Goal: Transaction & Acquisition: Purchase product/service

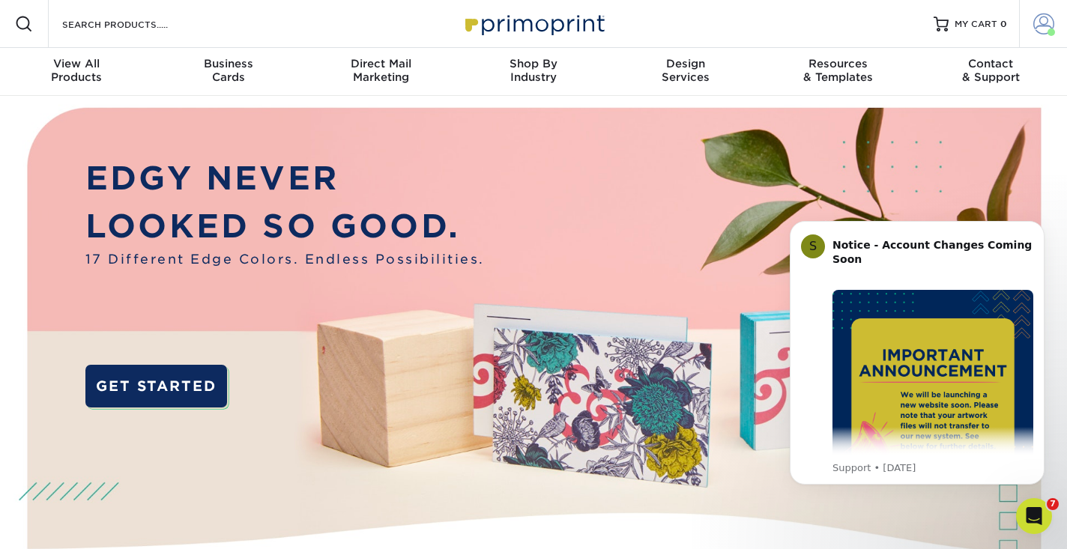
click at [1048, 24] on span at bounding box center [1044, 23] width 21 height 21
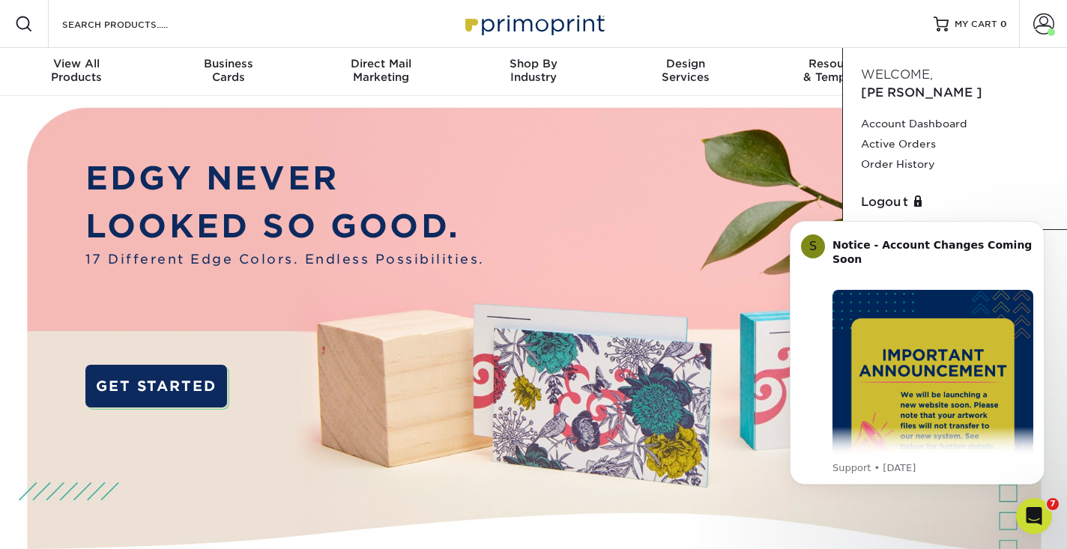
click at [675, 25] on div "Resources Menu Search Products Account Welcome, Matt Account Dashboard Active O…" at bounding box center [533, 24] width 1067 height 48
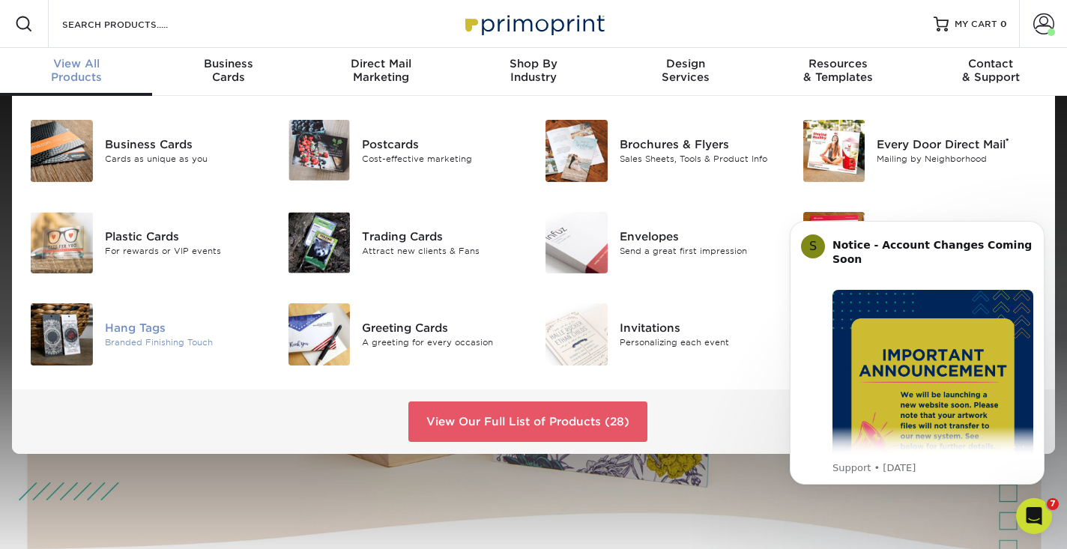
click at [62, 333] on img at bounding box center [62, 335] width 62 height 62
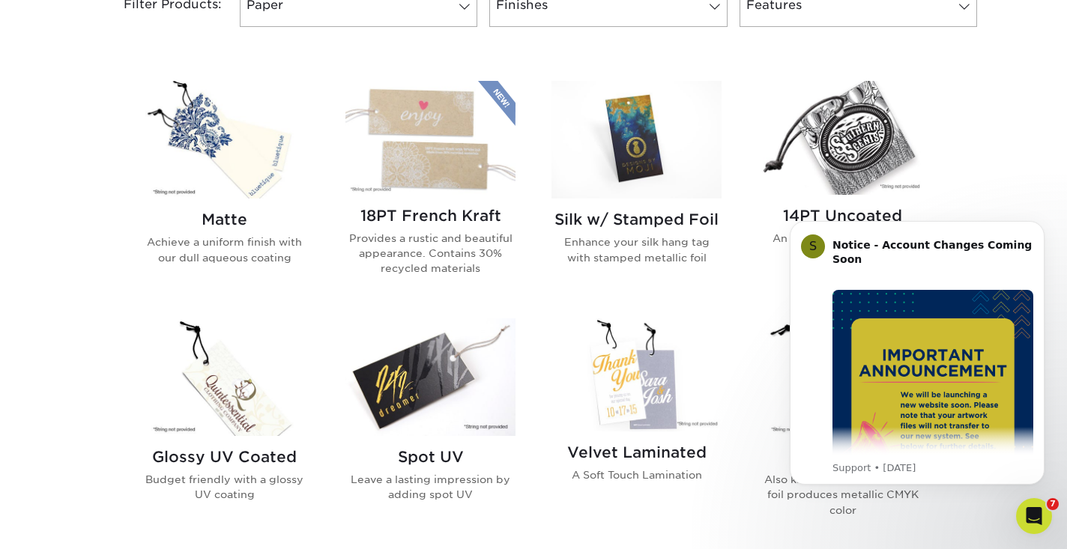
scroll to position [657, 0]
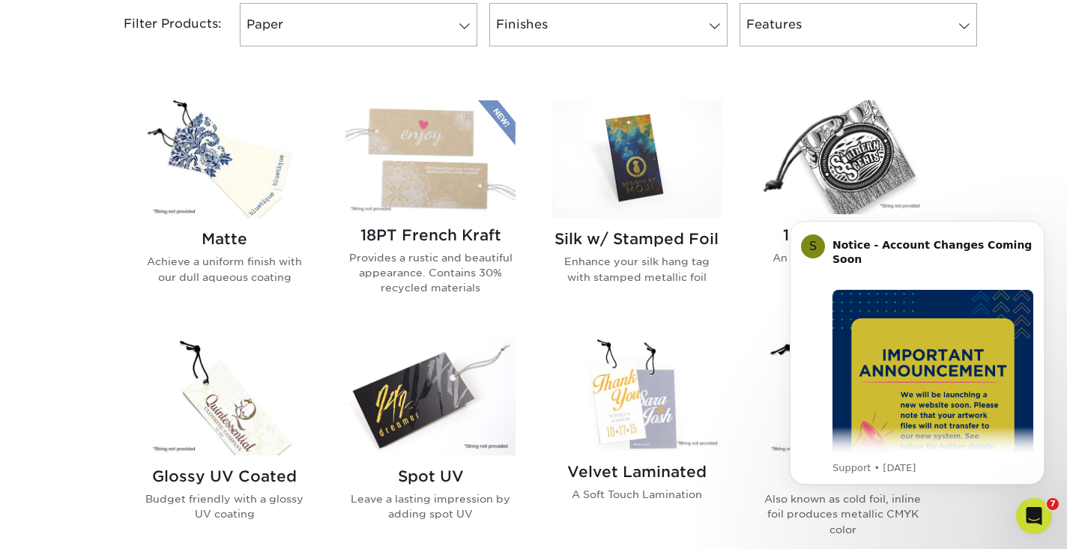
click at [231, 391] on img at bounding box center [224, 397] width 170 height 118
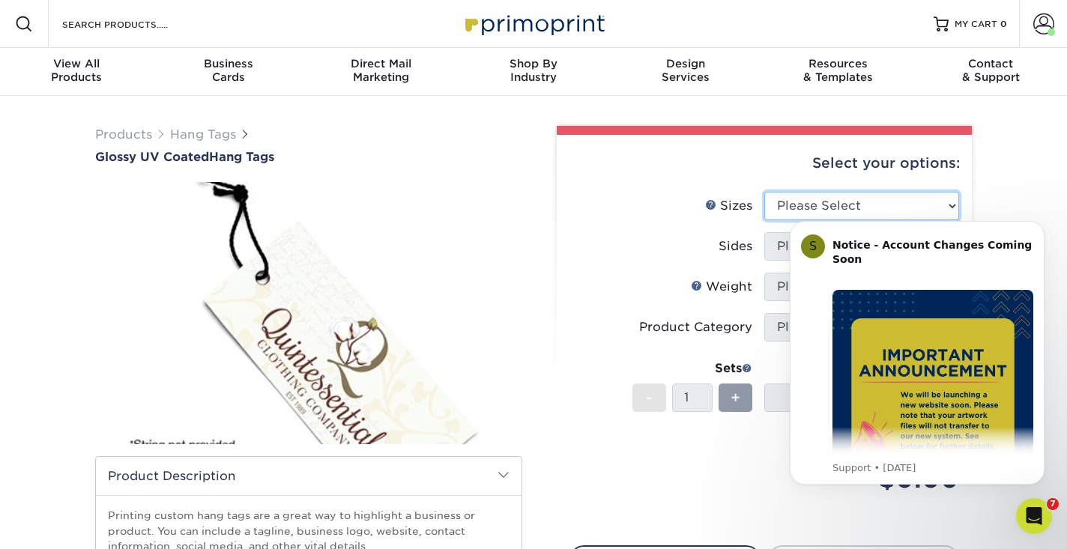
select select "2.00x3.50"
click at [692, 243] on label "Sides" at bounding box center [667, 246] width 195 height 28
click at [788, 246] on body "S Notice - Account Changes Coming Soon ​ Past Order Files Will Not Transfer: Wh…" at bounding box center [918, 372] width 288 height 328
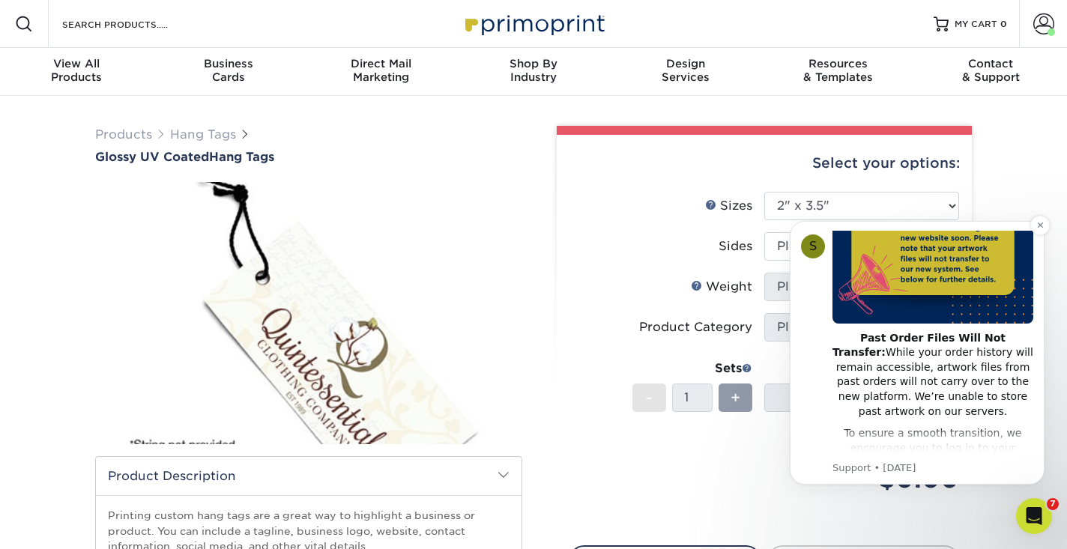
scroll to position [170, 0]
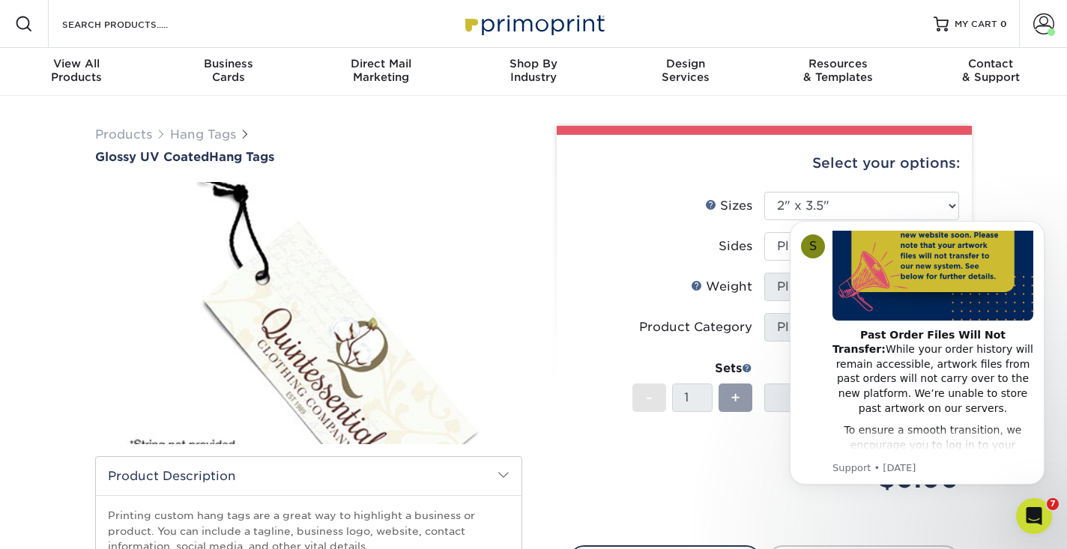
click at [666, 265] on li "Sides Please Select Print Both Sides Print Front Only" at bounding box center [765, 252] width 390 height 40
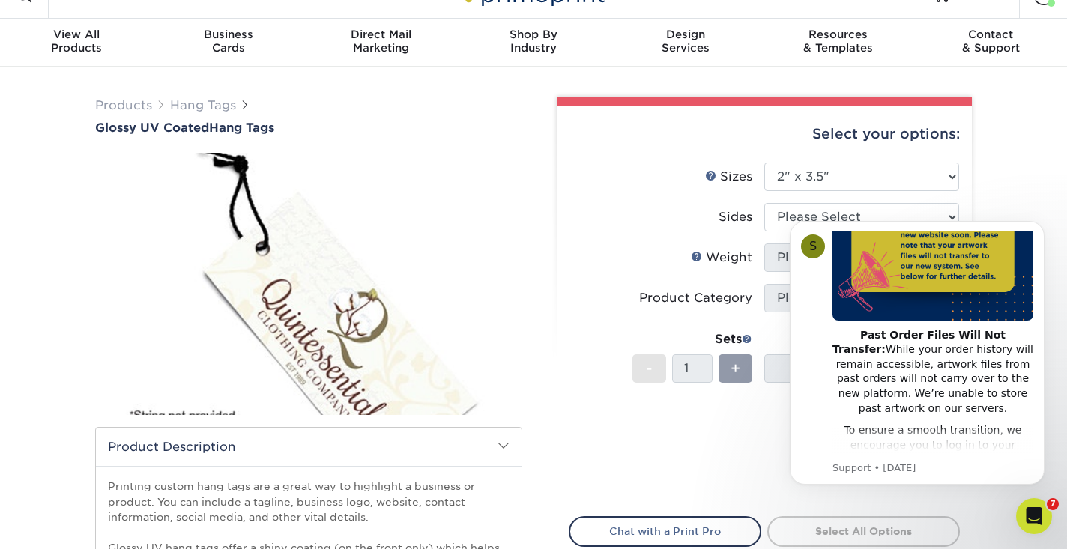
scroll to position [57, 0]
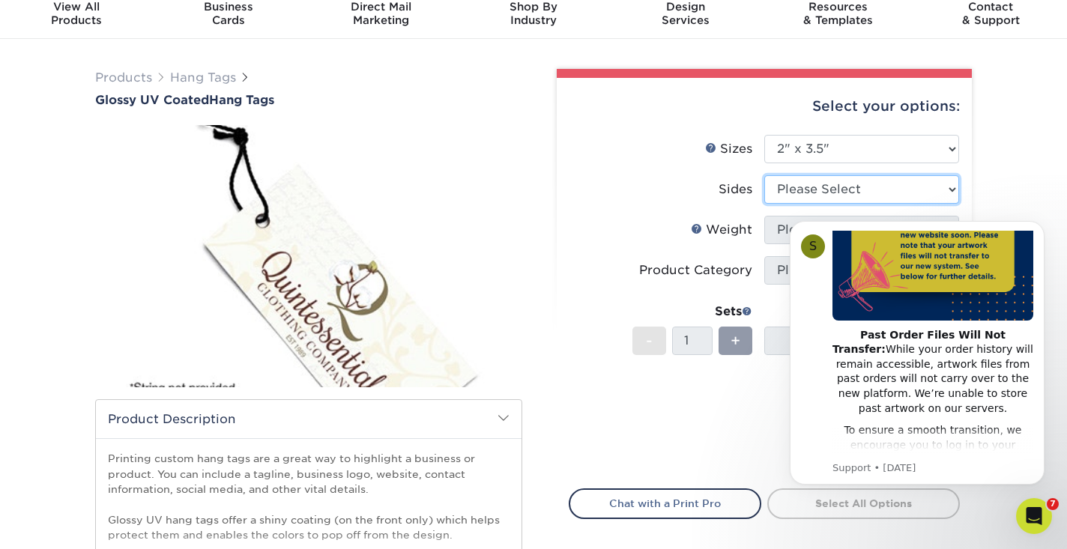
select select "13abbda7-1d64-4f25-8bb2-c179b224825d"
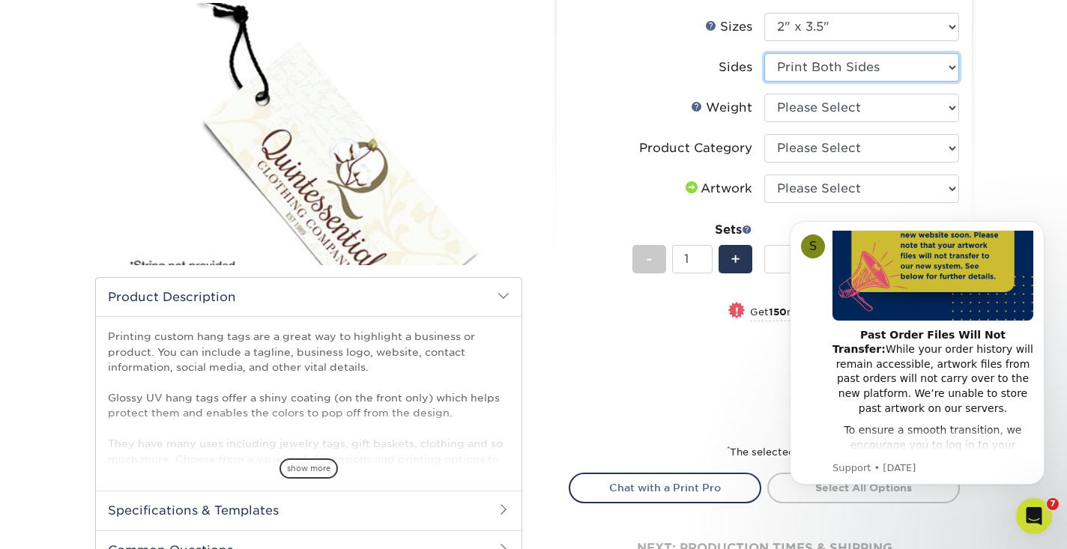
scroll to position [182, 0]
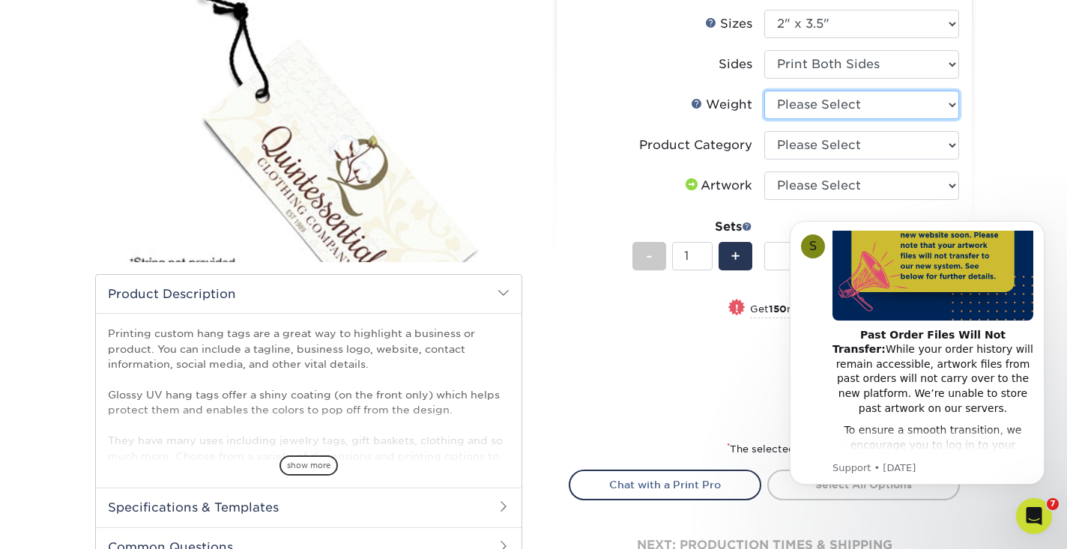
select select "16PT"
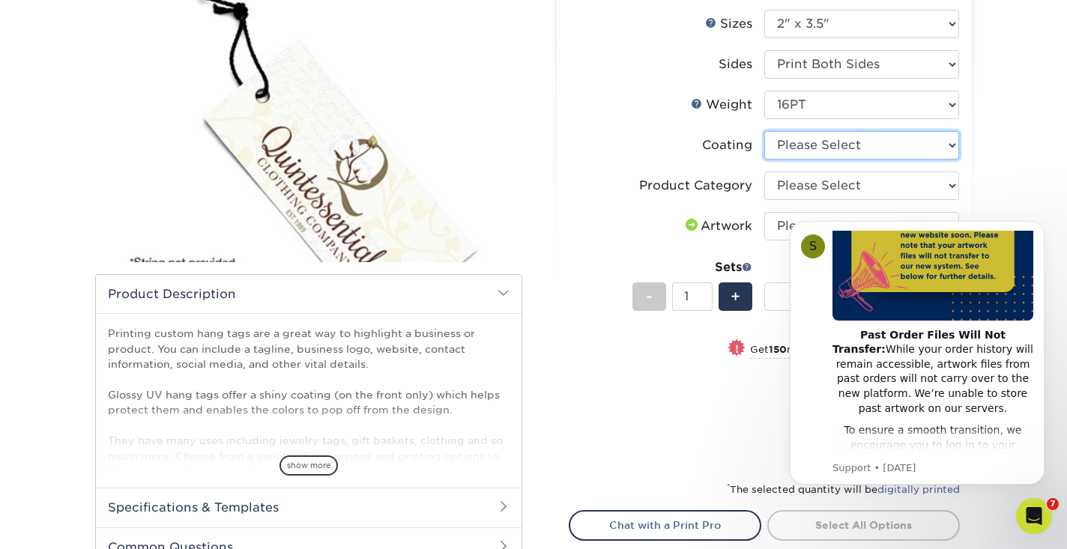
select select "1e8116af-acfc-44b1-83dc-8181aa338834"
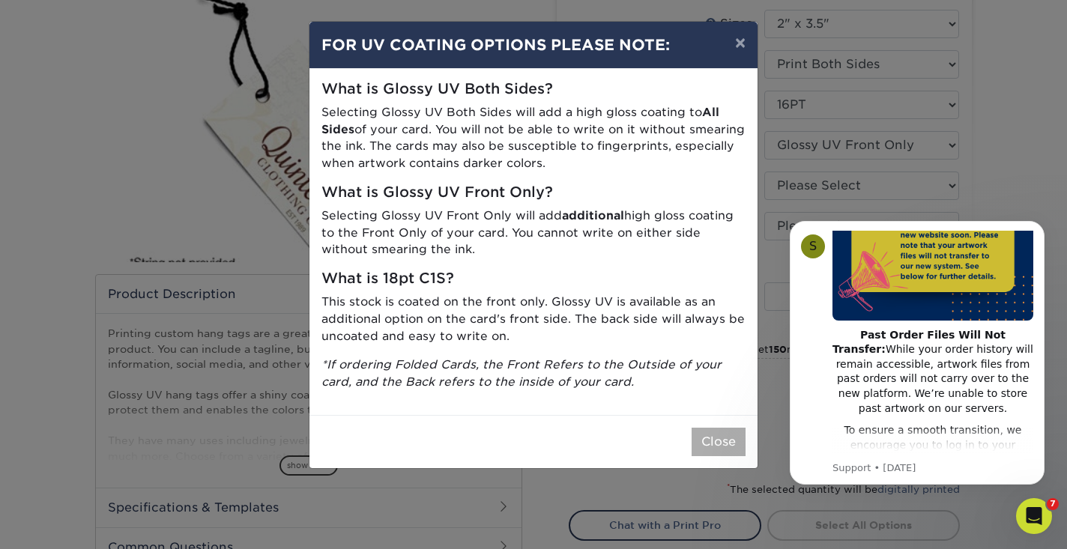
click at [729, 437] on button "Close" at bounding box center [719, 442] width 54 height 28
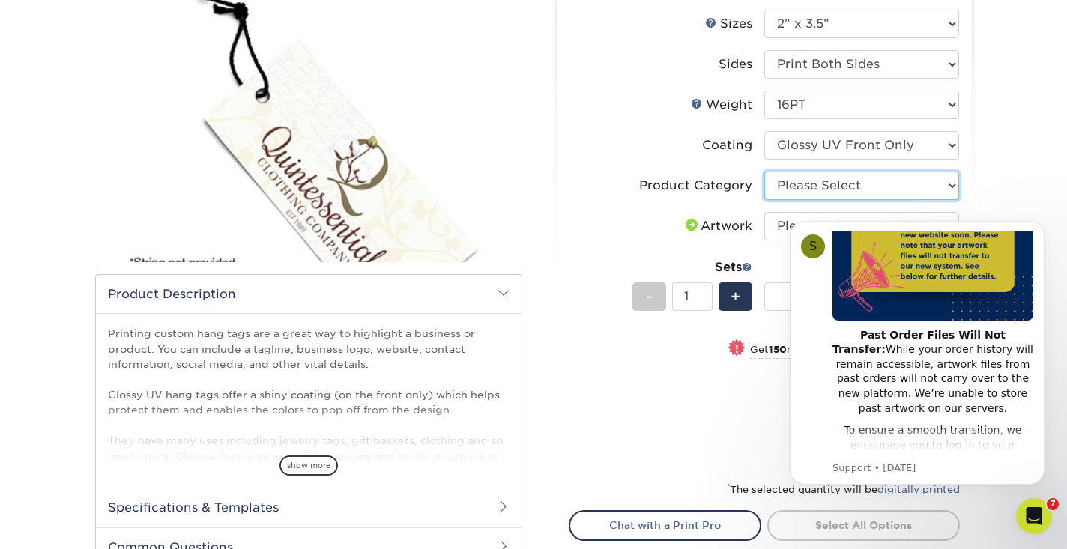
select select "428aa75b-4ae7-4398-9e0a-74f4b33909ed"
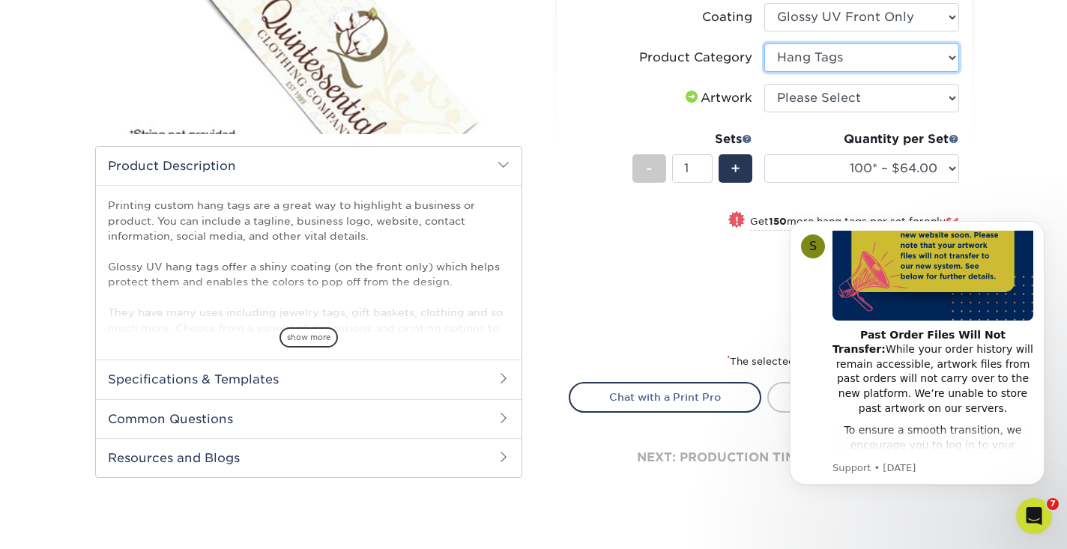
scroll to position [311, 0]
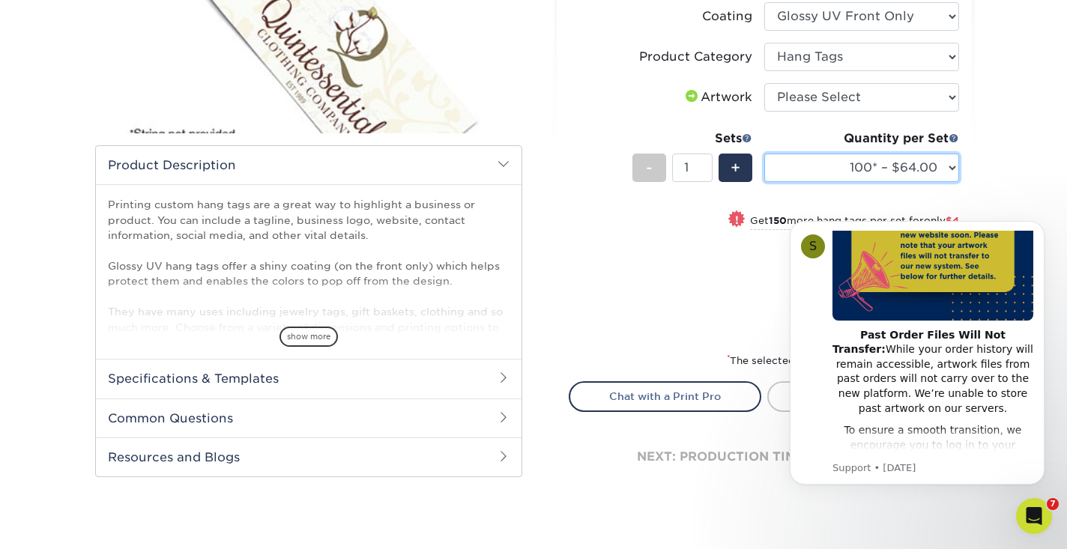
select select "250* – $68.00"
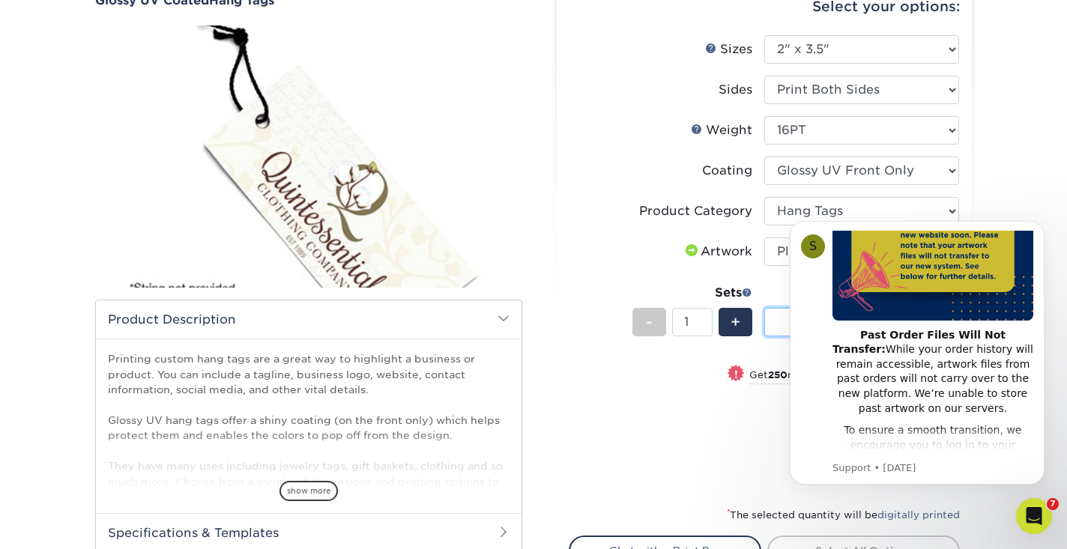
scroll to position [154, 0]
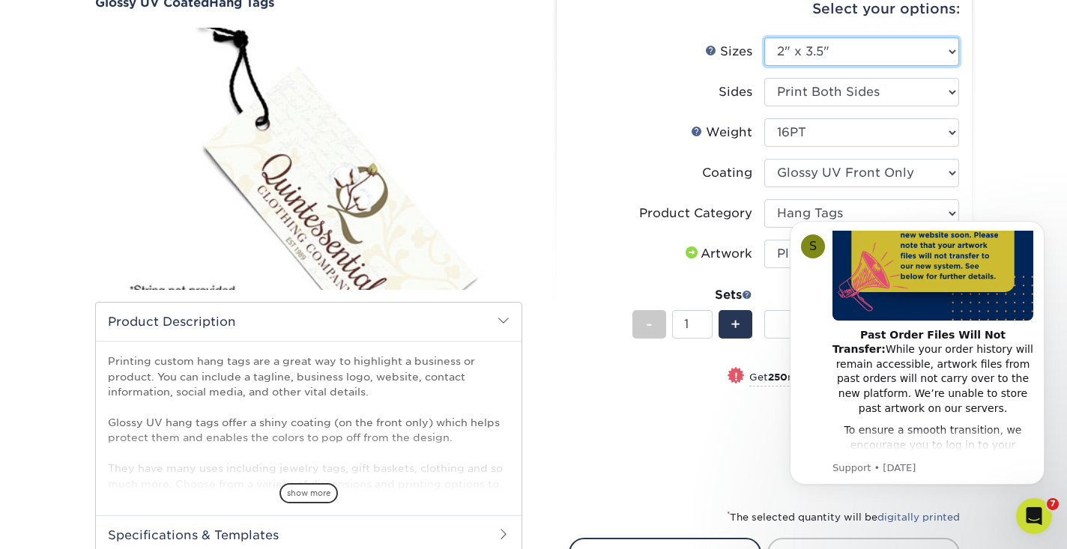
select select "3.00x3.00"
select select "-1"
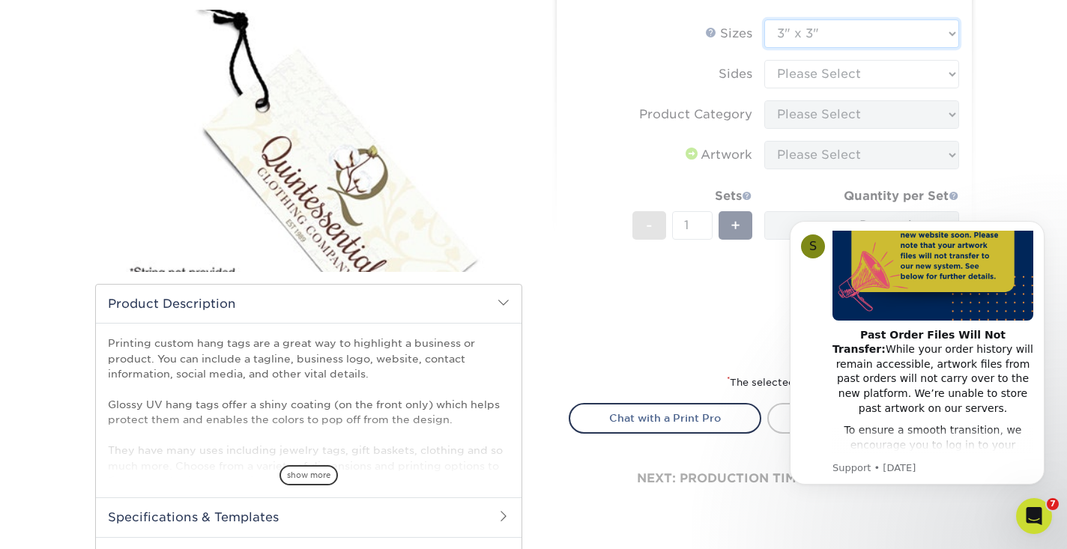
scroll to position [182, 0]
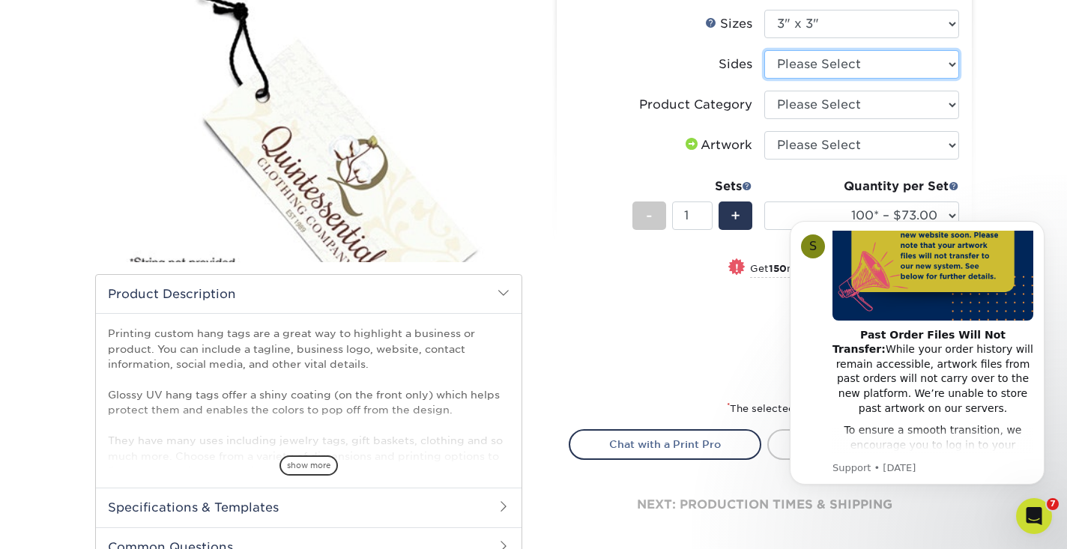
select select "13abbda7-1d64-4f25-8bb2-c179b224825d"
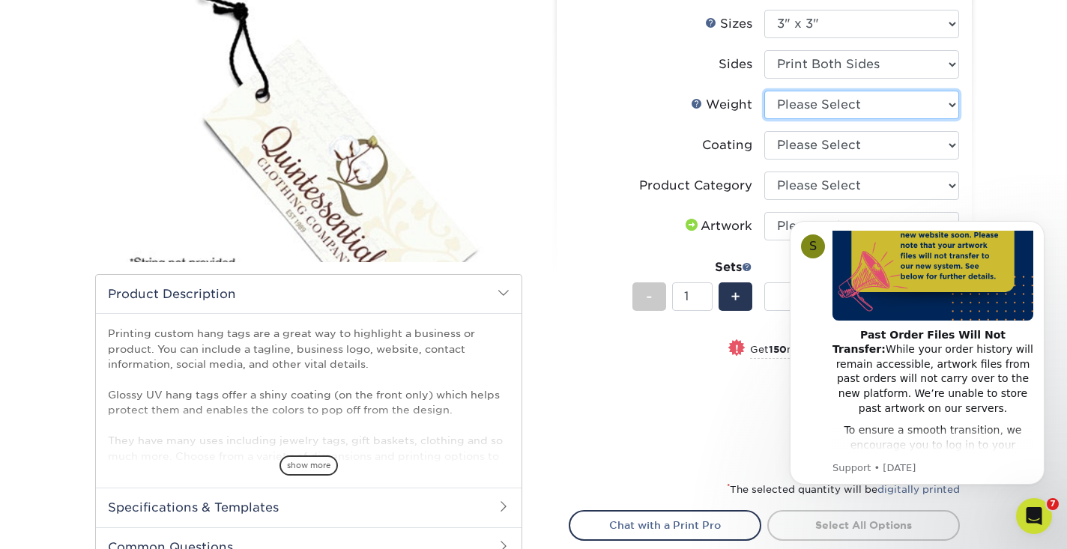
select select "16PT"
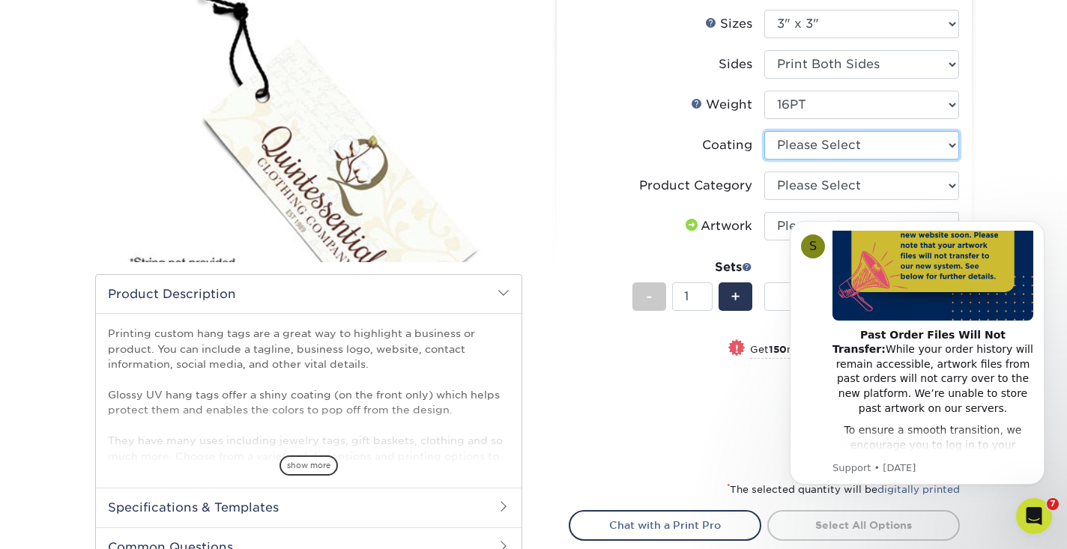
select select "1e8116af-acfc-44b1-83dc-8181aa338834"
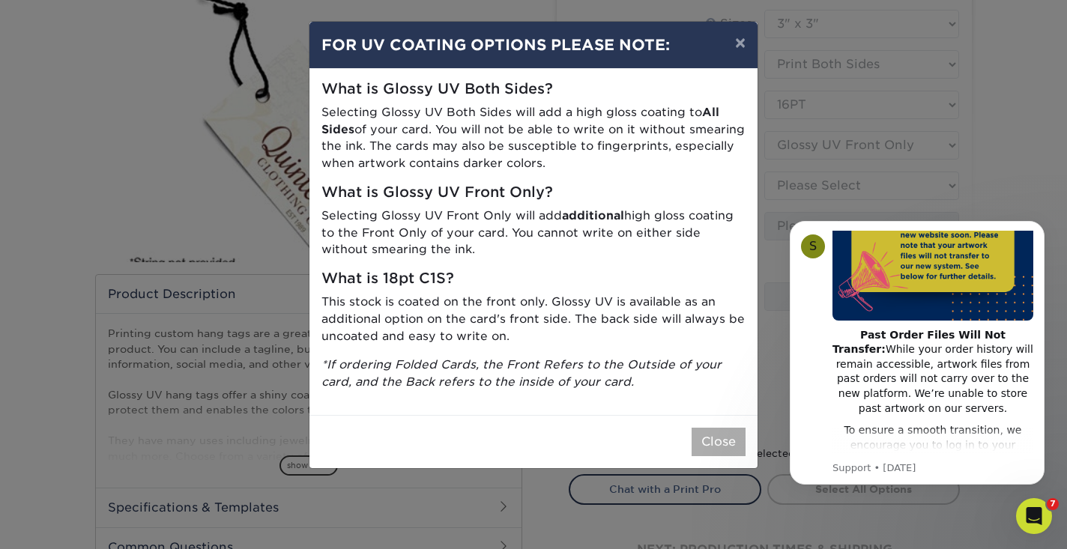
click at [719, 436] on button "Close" at bounding box center [719, 442] width 54 height 28
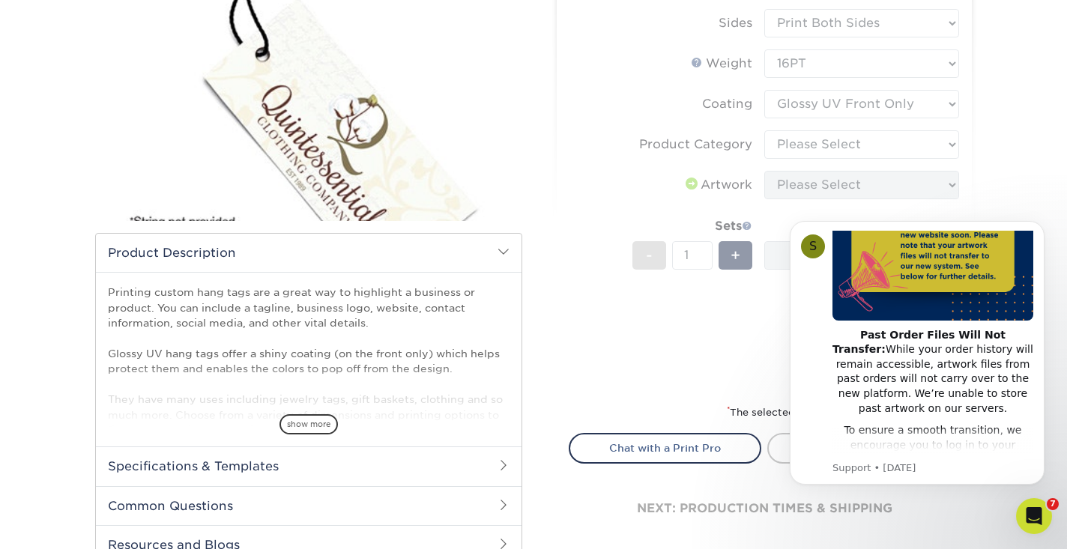
scroll to position [232, 0]
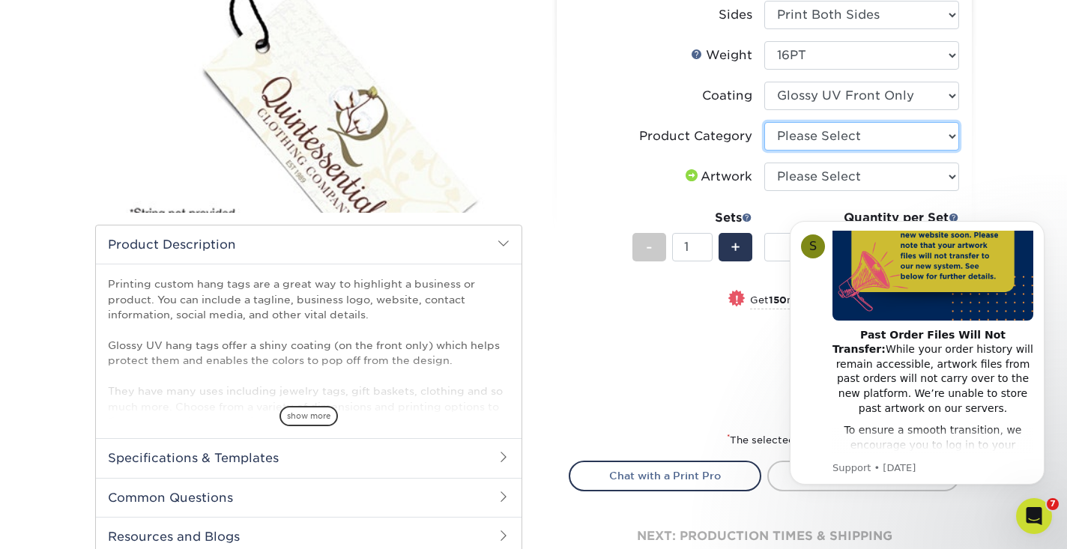
select select "428aa75b-4ae7-4398-9e0a-74f4b33909ed"
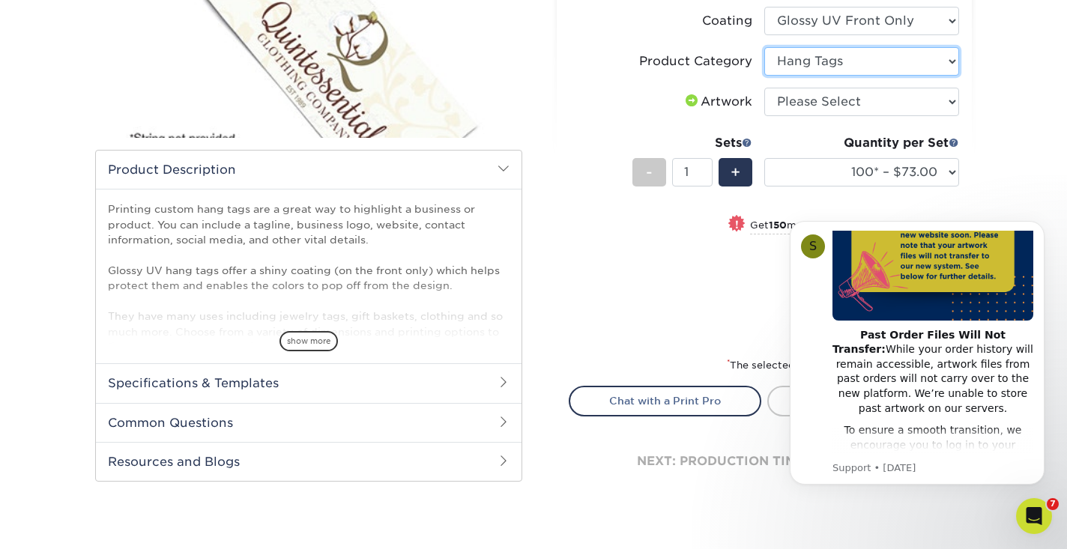
scroll to position [307, 0]
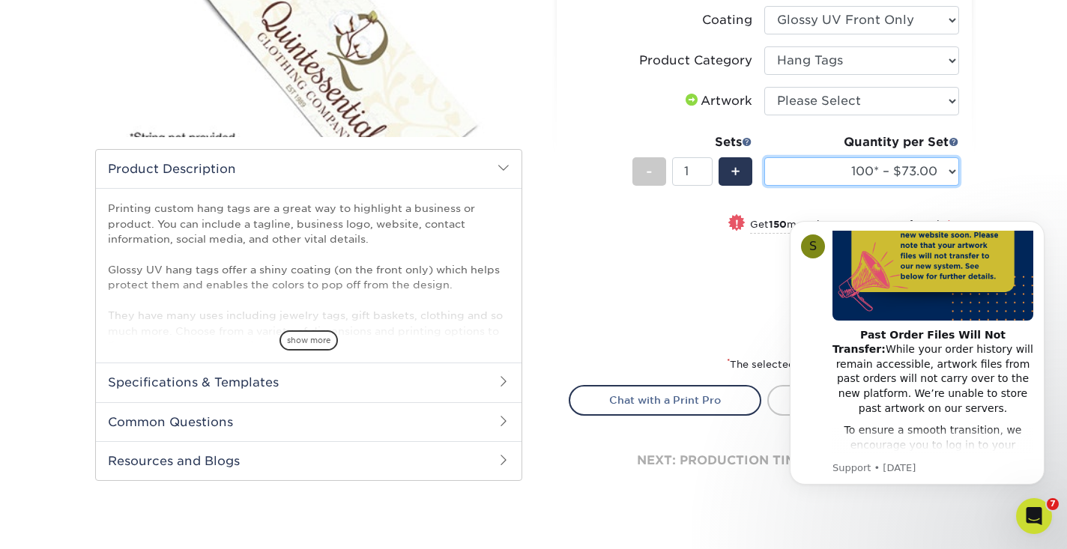
select select "250* – $77.00"
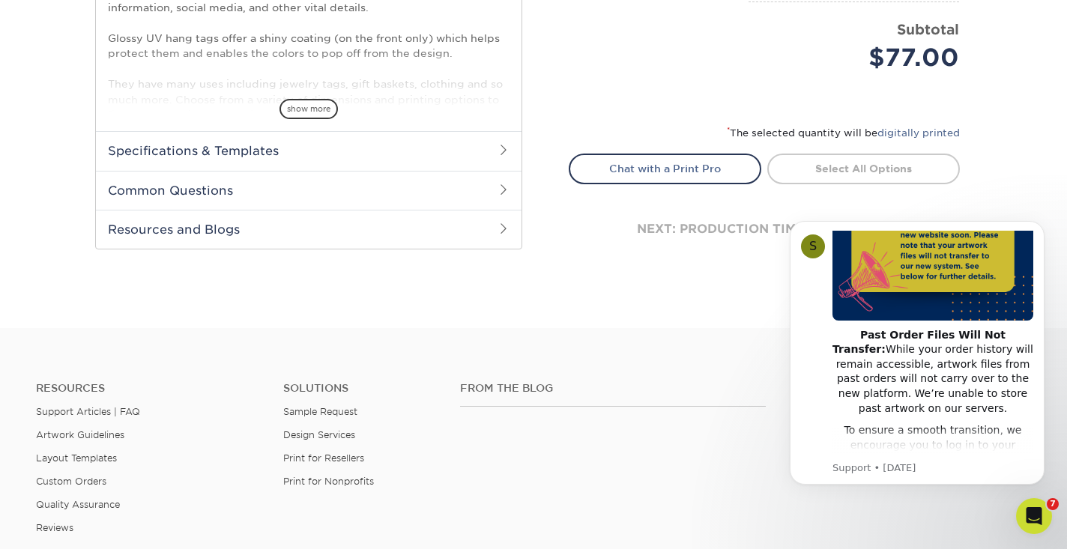
scroll to position [547, 0]
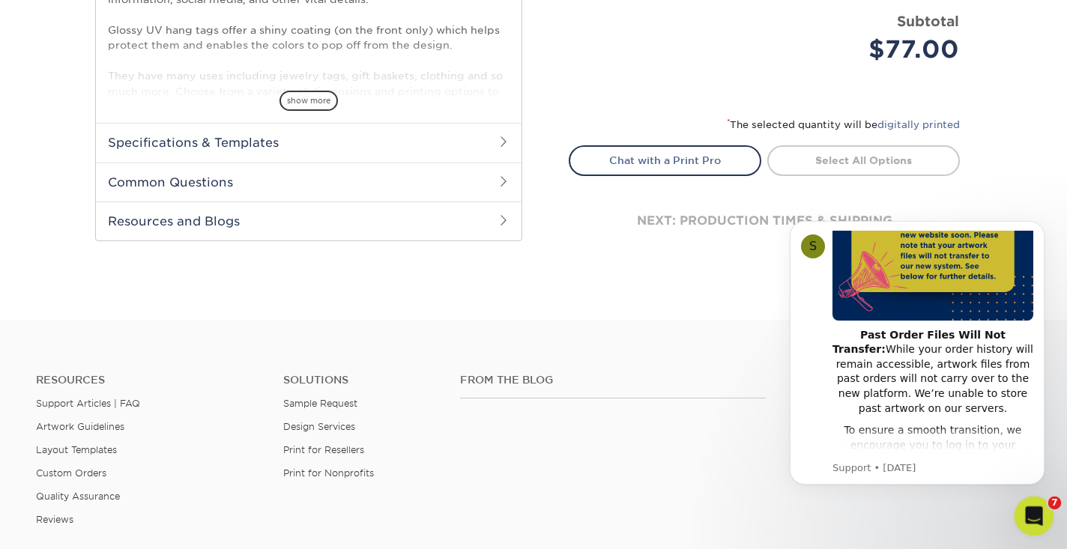
click at [1037, 513] on icon "Open Intercom Messenger" at bounding box center [1032, 514] width 25 height 25
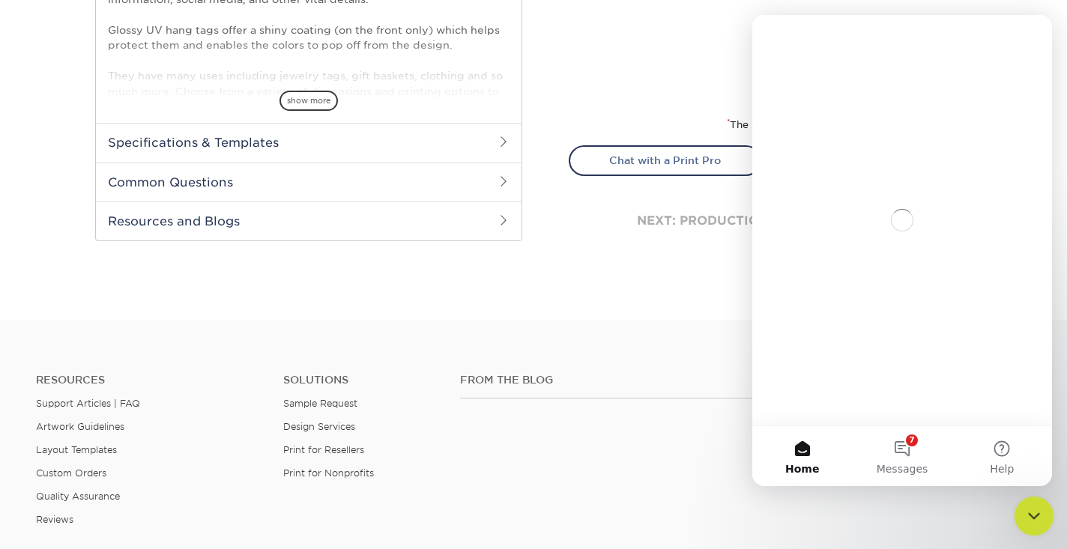
scroll to position [0, 0]
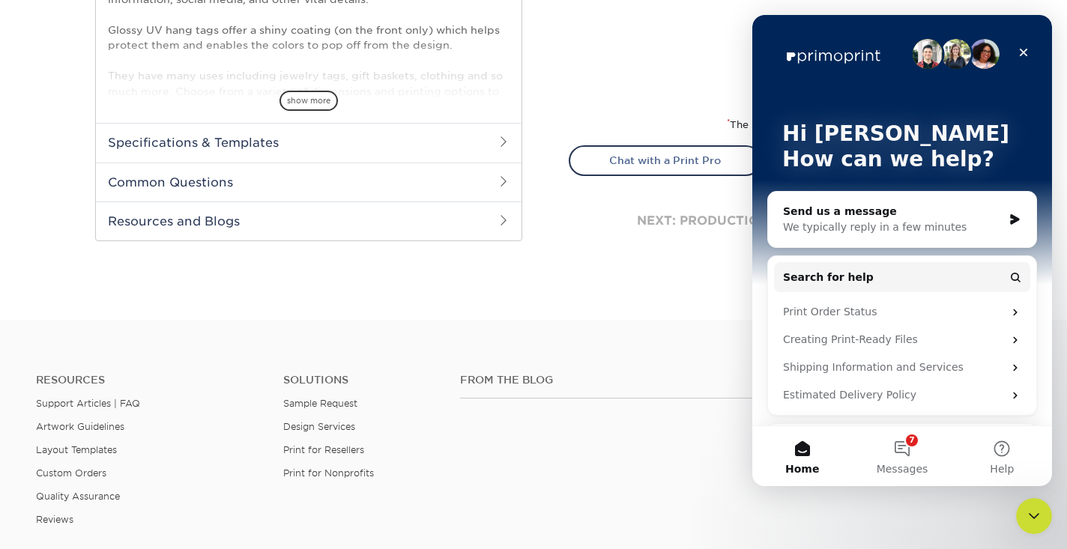
click at [893, 224] on div "We typically reply in a few minutes" at bounding box center [893, 228] width 220 height 16
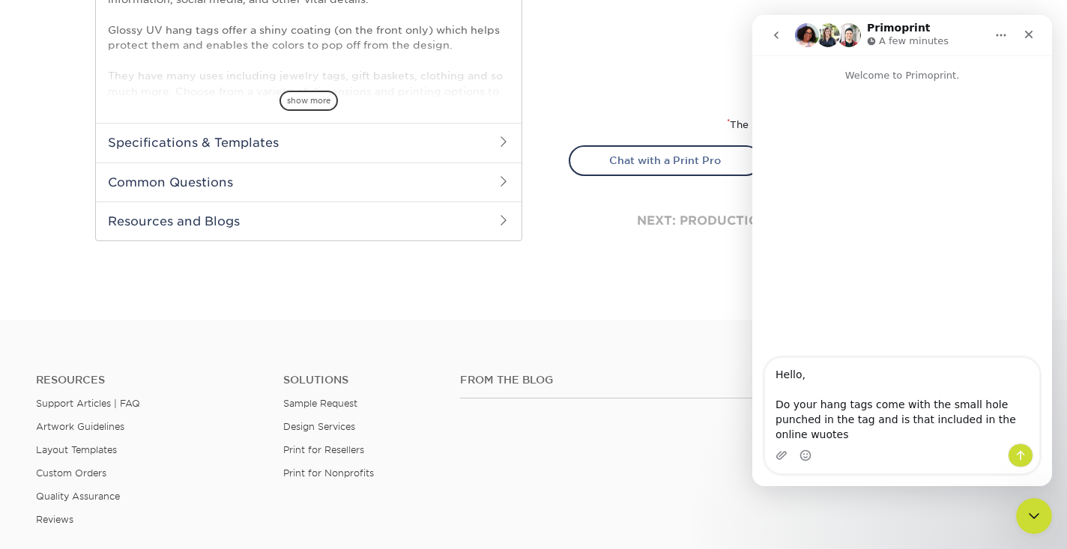
type textarea "Hello, Do your hang tags come with the small hole punched in the tag and is tha…"
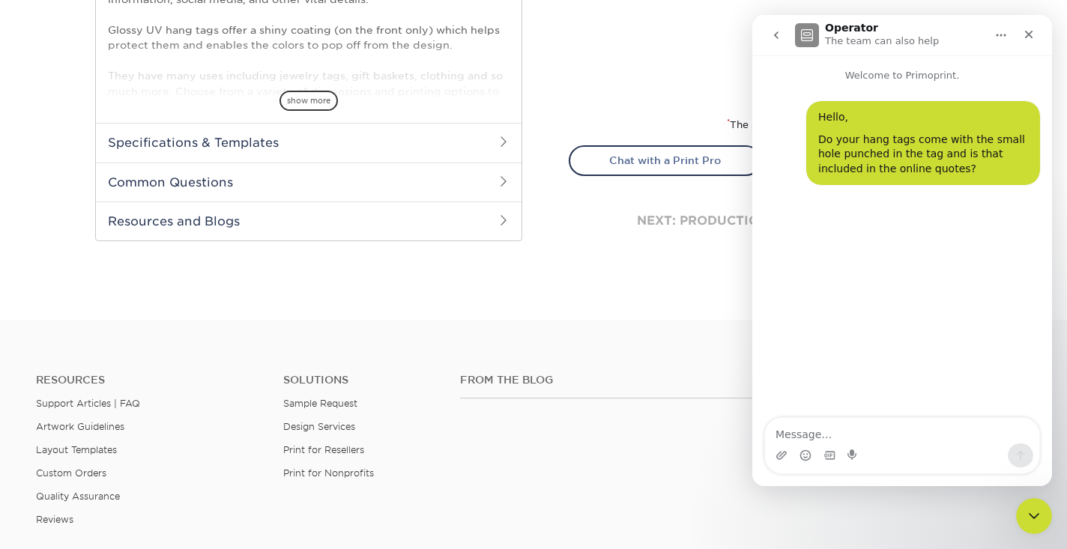
click at [618, 331] on footer "Resources Support Articles | FAQ Artwork Guidelines Layout Templates Custom Ord…" at bounding box center [533, 539] width 1067 height 438
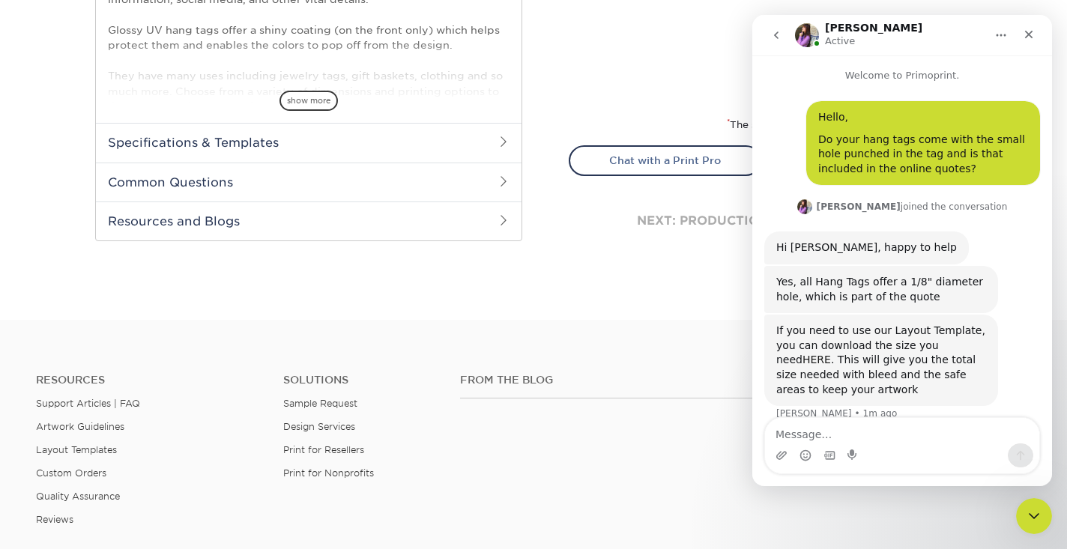
click at [831, 354] on link "HERE" at bounding box center [817, 360] width 28 height 12
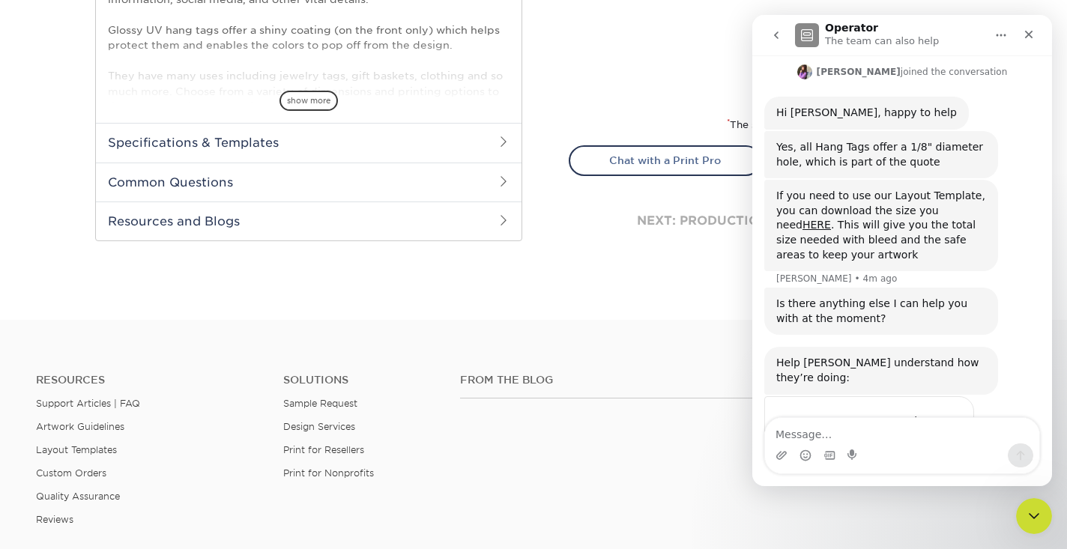
scroll to position [196, 0]
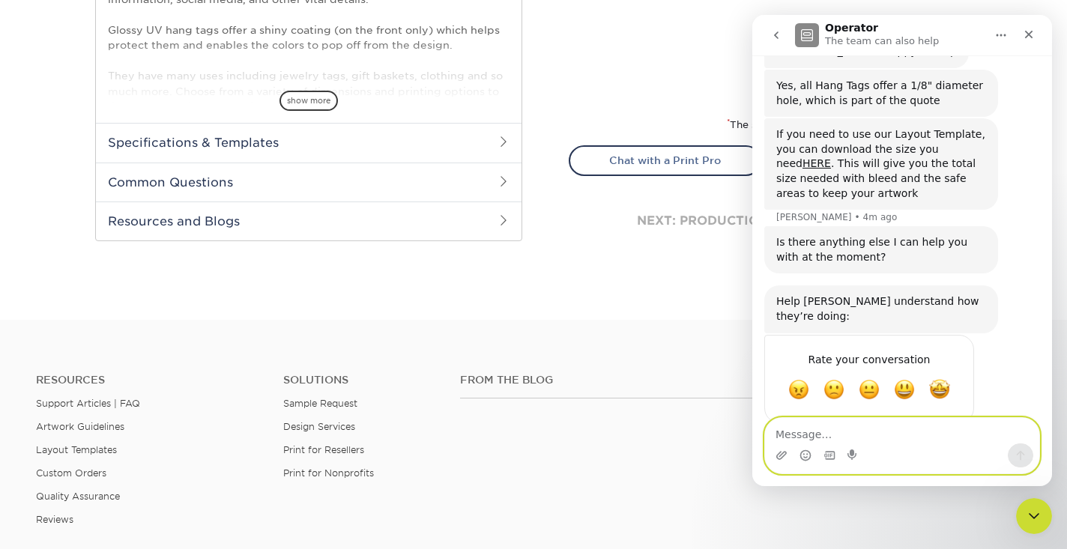
click at [803, 439] on textarea "Message…" at bounding box center [902, 430] width 274 height 25
type textarea "Thanks. That's it for now"
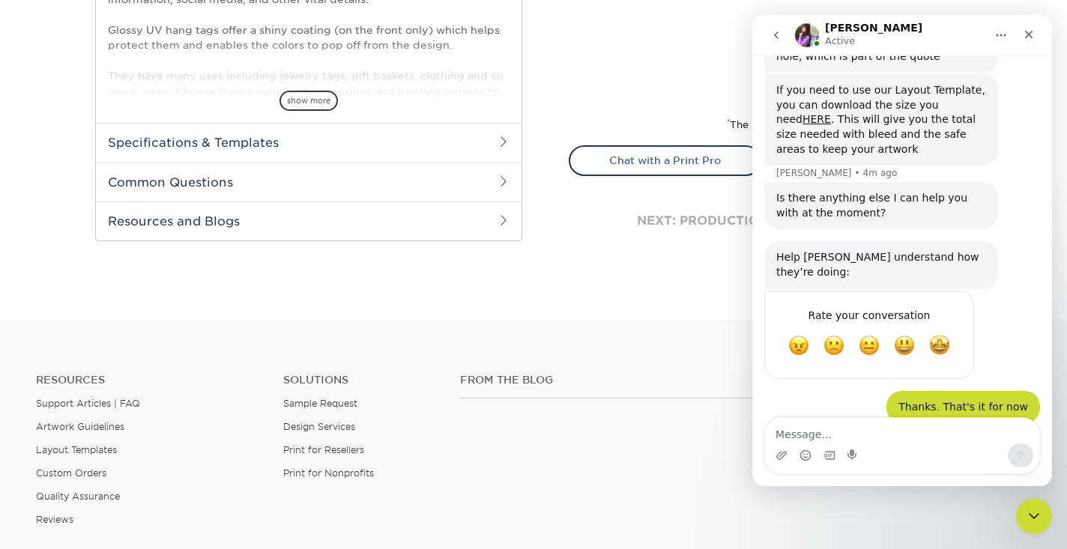
click at [669, 443] on div "From the Blog" at bounding box center [622, 422] width 346 height 96
click at [1031, 31] on icon "Close" at bounding box center [1029, 35] width 8 height 8
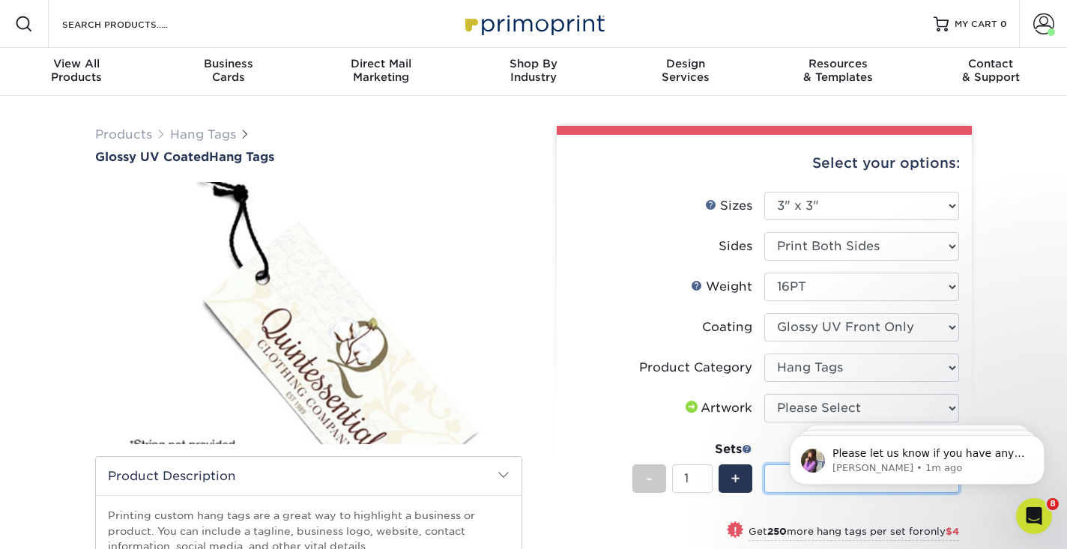
scroll to position [0, 0]
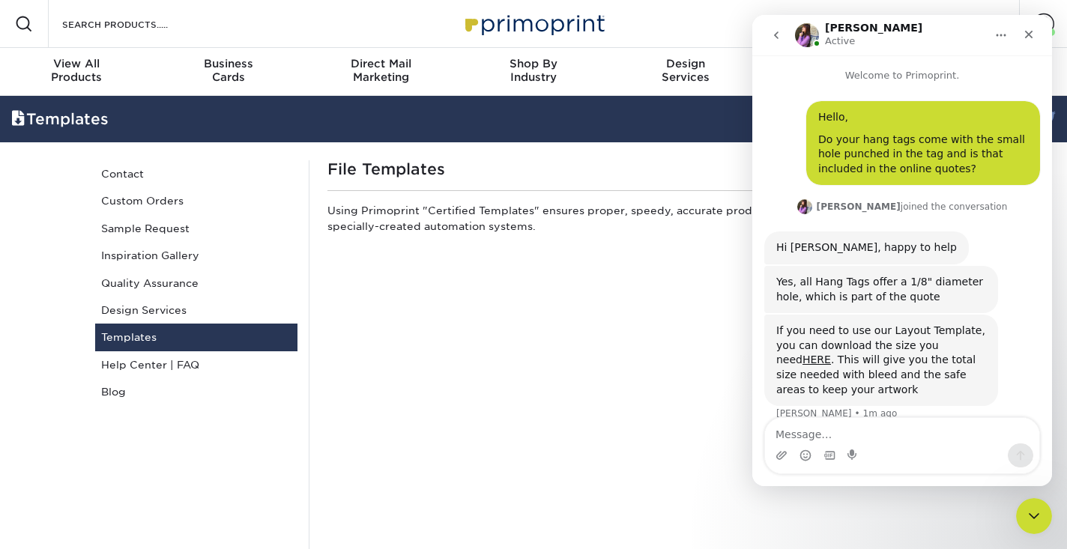
scroll to position [14, 0]
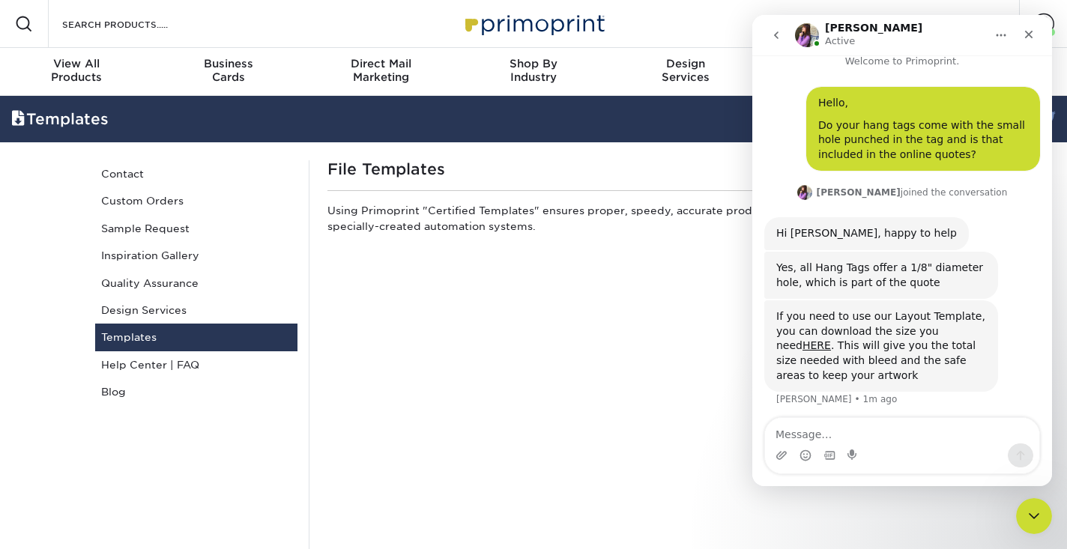
click at [495, 231] on p "Using Primoprint "Certified Templates" ensures proper, speedy, accurate product…" at bounding box center [647, 221] width 638 height 37
click at [775, 37] on icon "go back" at bounding box center [777, 35] width 12 height 12
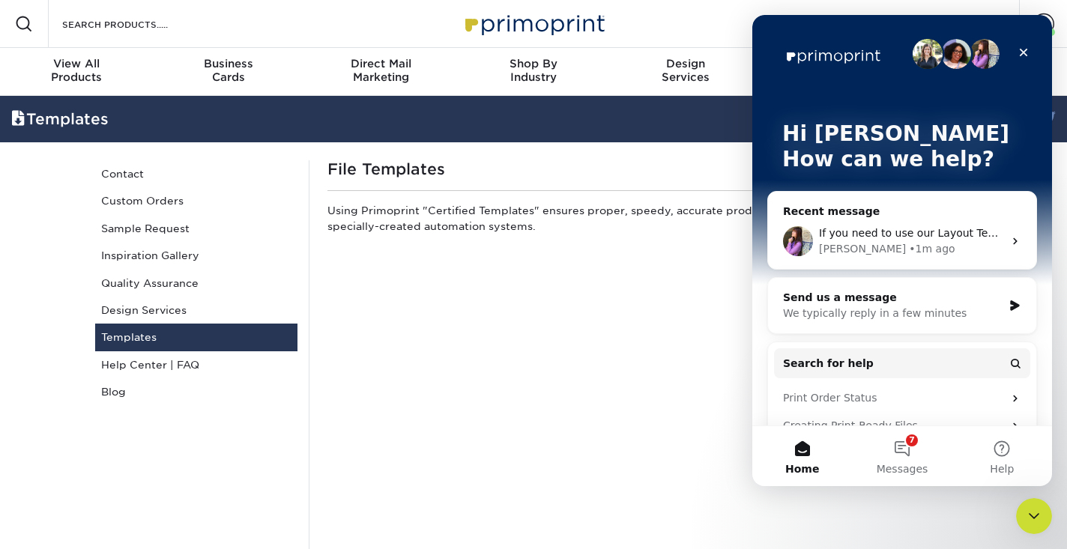
scroll to position [0, 0]
click at [912, 452] on button "7 Messages" at bounding box center [902, 456] width 100 height 60
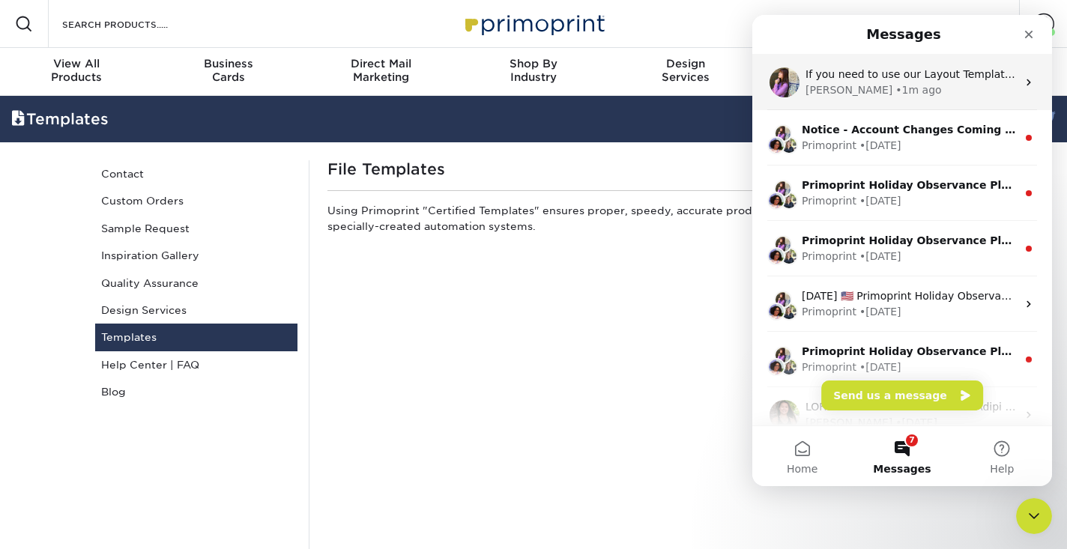
click at [938, 98] on div "If you need to use our Layout Template, you can download the size you need HERE…" at bounding box center [903, 82] width 300 height 55
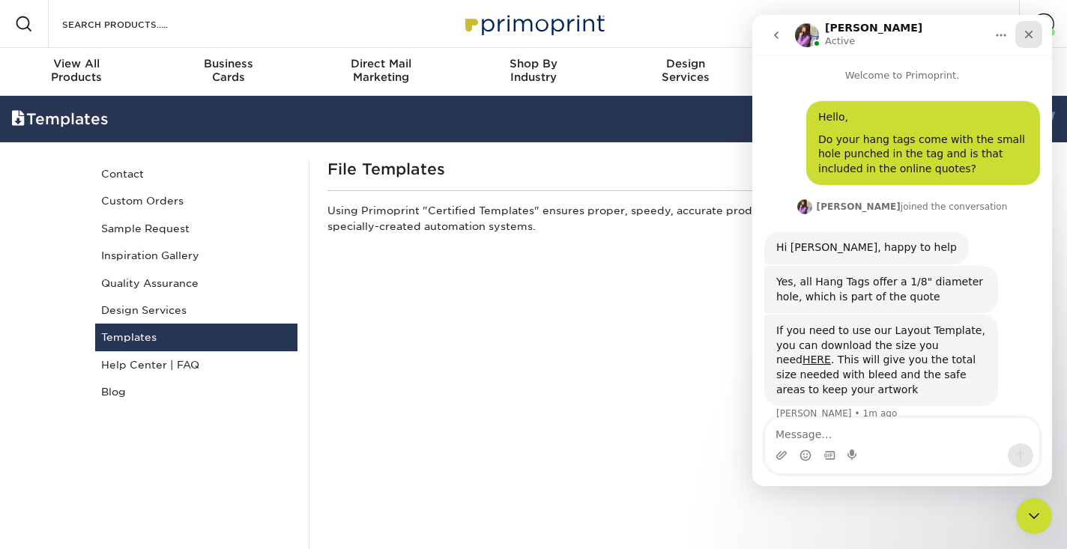
scroll to position [14, 0]
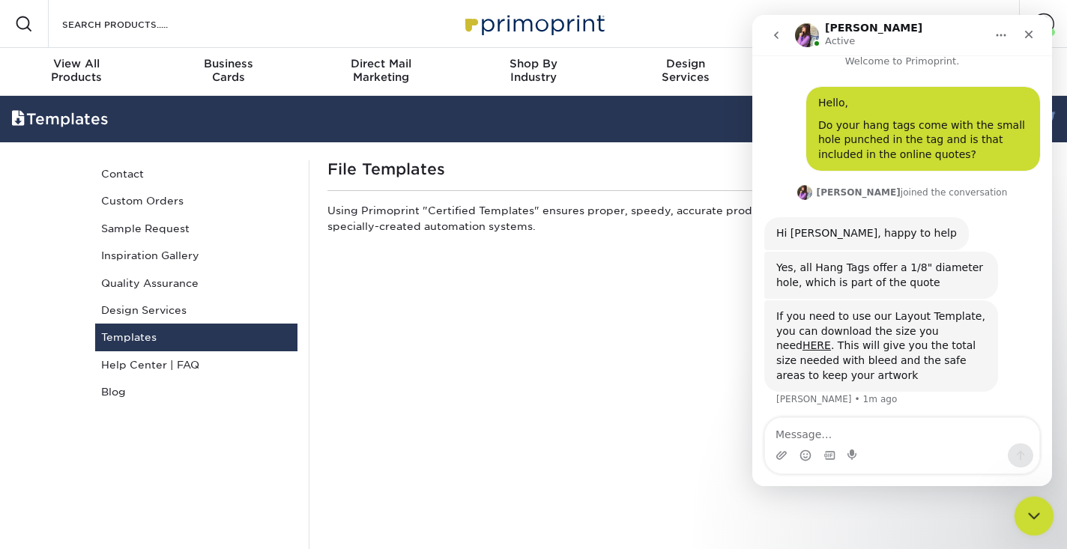
click at [1025, 514] on icon "Close Intercom Messenger" at bounding box center [1032, 514] width 18 height 18
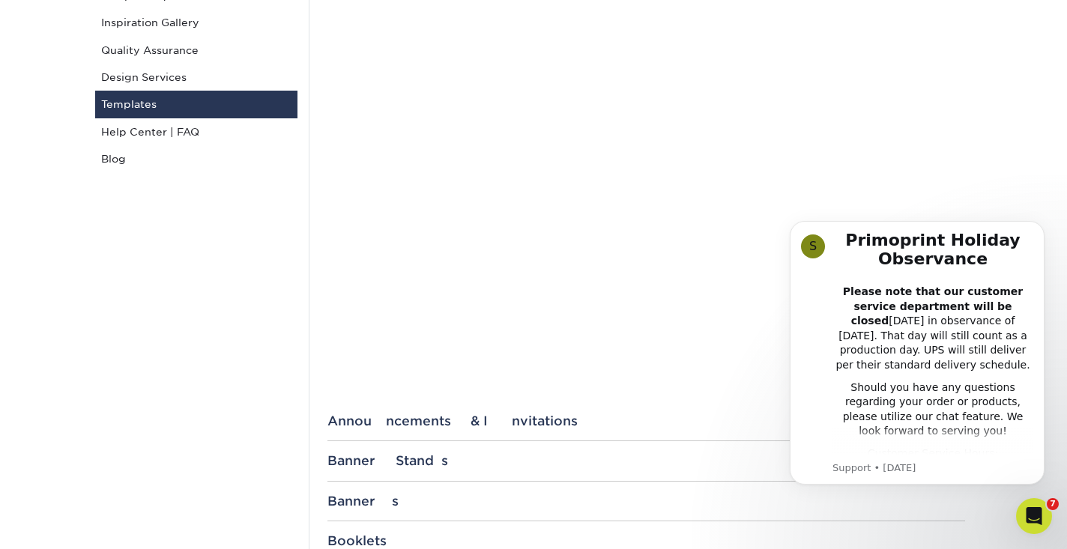
scroll to position [222, 0]
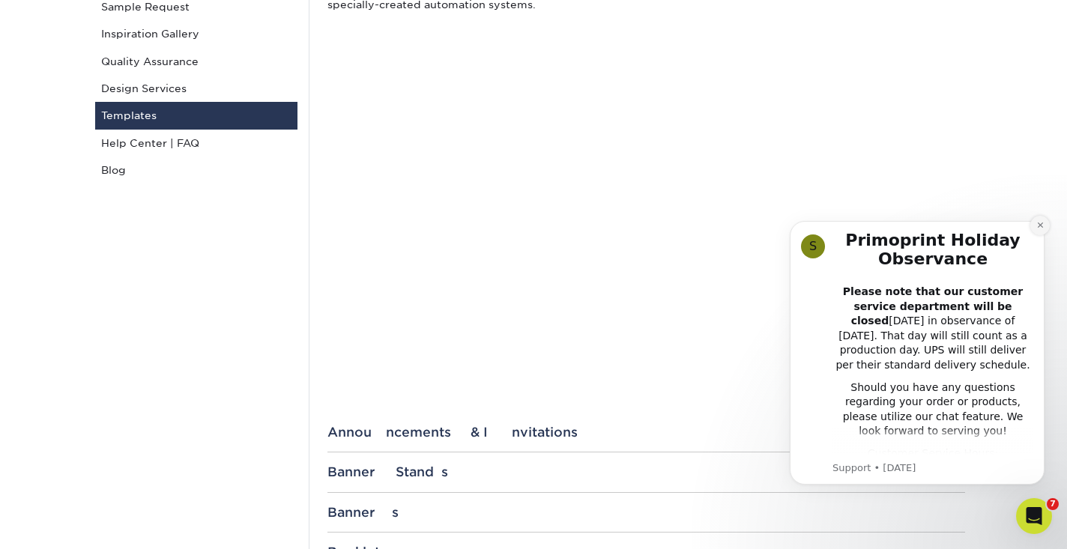
click at [1038, 225] on icon "Dismiss notification" at bounding box center [1041, 225] width 8 height 8
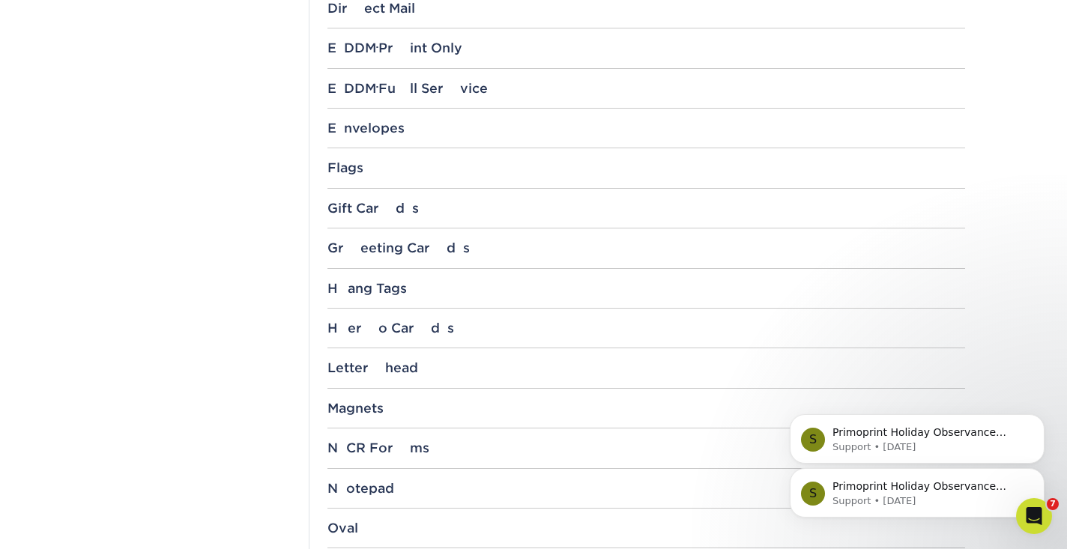
scroll to position [1047, 0]
click at [618, 289] on div "Hang Tags" at bounding box center [647, 287] width 638 height 15
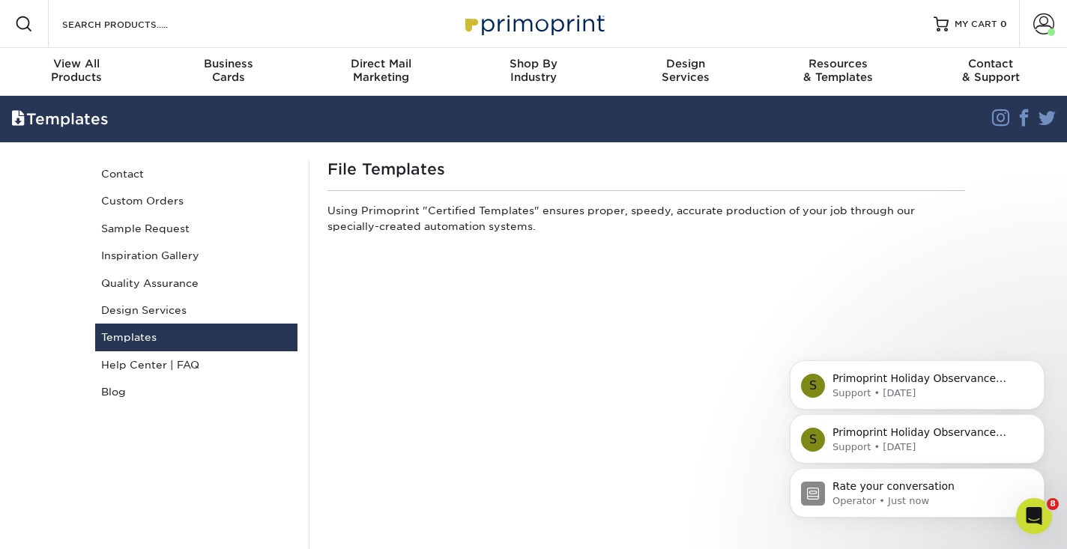
scroll to position [0, 0]
